Goal: Information Seeking & Learning: Learn about a topic

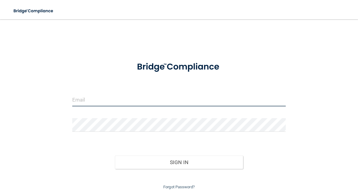
click at [138, 101] on input "email" at bounding box center [179, 100] width 214 height 14
type input "[EMAIL_ADDRESS][DOMAIN_NAME]"
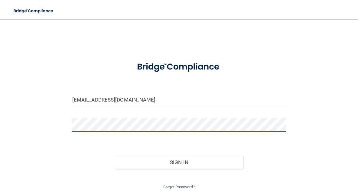
click at [115, 156] on button "Sign In" at bounding box center [179, 162] width 128 height 13
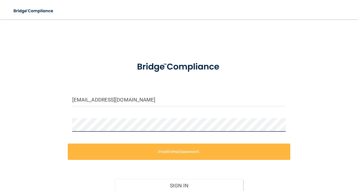
click at [50, 126] on div "jcarter@sirmpc.com Invalid email/password. You don't have permission to access …" at bounding box center [179, 119] width 334 height 189
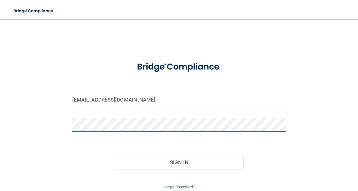
click at [115, 156] on button "Sign In" at bounding box center [179, 162] width 128 height 13
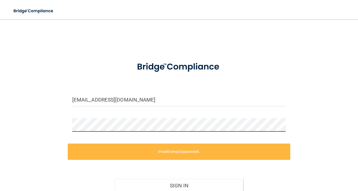
click at [2, 124] on main "jcarter@sirmpc.com Invalid email/password. You don't have permission to access …" at bounding box center [179, 105] width 358 height 172
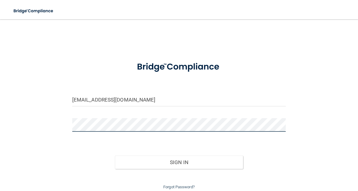
click at [115, 156] on button "Sign In" at bounding box center [179, 162] width 128 height 13
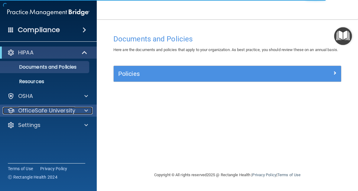
click at [48, 112] on p "OfficeSafe University" at bounding box center [46, 110] width 57 height 7
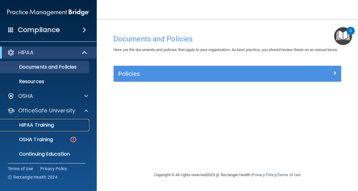
click at [52, 126] on p "HIPAA Training" at bounding box center [29, 125] width 50 height 6
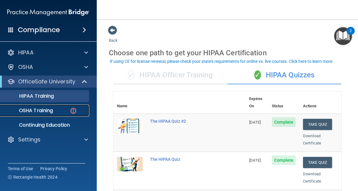
click at [63, 111] on div "OSHA Training" at bounding box center [45, 111] width 82 height 6
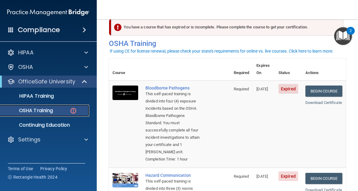
scroll to position [27, 0]
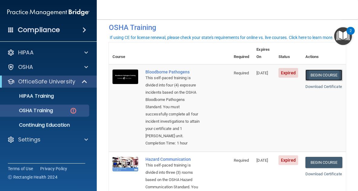
click at [329, 69] on link "Begin Course" at bounding box center [323, 74] width 37 height 11
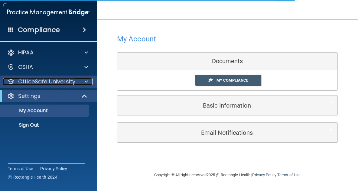
click at [69, 81] on p "OfficeSafe University" at bounding box center [46, 81] width 57 height 7
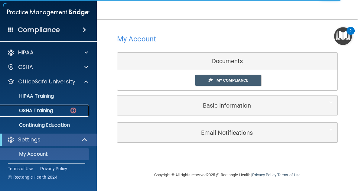
click at [61, 110] on div "OSHA Training" at bounding box center [45, 111] width 82 height 6
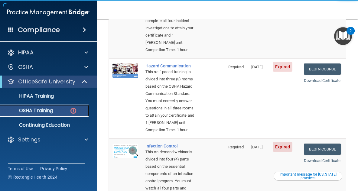
scroll to position [126, 0]
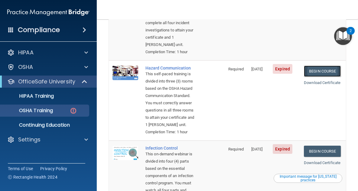
click at [325, 77] on link "Begin Course" at bounding box center [322, 71] width 37 height 11
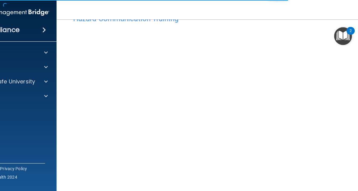
scroll to position [36, 0]
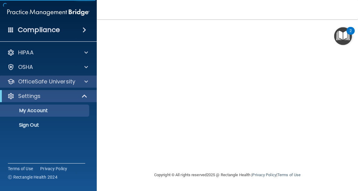
click at [71, 86] on div "OfficeSafe University" at bounding box center [48, 82] width 97 height 12
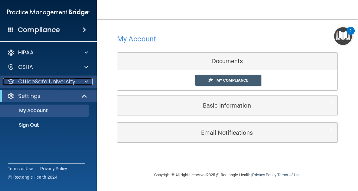
click at [51, 85] on p "OfficeSafe University" at bounding box center [46, 81] width 57 height 7
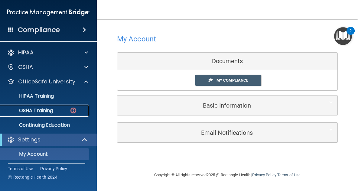
click at [49, 111] on p "OSHA Training" at bounding box center [28, 111] width 49 height 6
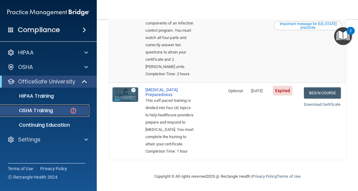
scroll to position [270, 0]
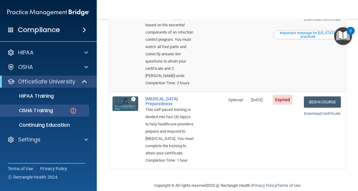
click at [330, 13] on link "Begin Course" at bounding box center [322, 7] width 37 height 11
click at [66, 83] on p "OfficeSafe University" at bounding box center [46, 81] width 57 height 7
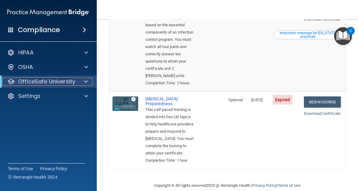
click at [66, 83] on p "OfficeSafe University" at bounding box center [46, 81] width 57 height 7
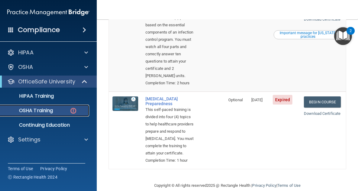
click at [53, 111] on p "OSHA Training" at bounding box center [28, 111] width 49 height 6
click at [64, 111] on div "OSHA Training" at bounding box center [45, 111] width 82 height 6
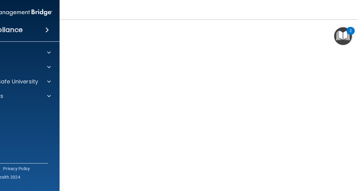
scroll to position [30, 0]
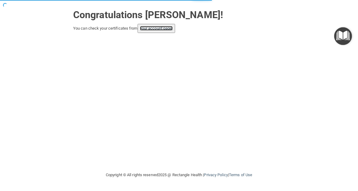
click at [172, 27] on link "your account page!" at bounding box center [156, 28] width 33 height 5
click at [167, 30] on link "your account page!" at bounding box center [156, 28] width 33 height 5
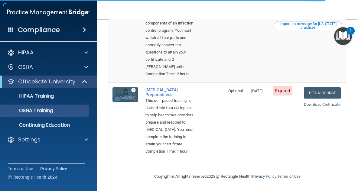
scroll to position [345, 0]
click at [323, 87] on link "Begin Course" at bounding box center [322, 92] width 37 height 11
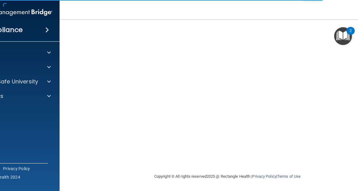
scroll to position [22, 0]
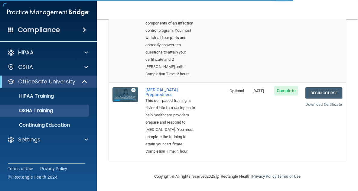
scroll to position [345, 0]
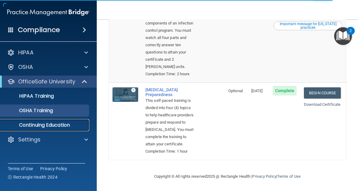
click at [69, 129] on link "Continuing Education" at bounding box center [41, 125] width 95 height 12
